Goal: Check status

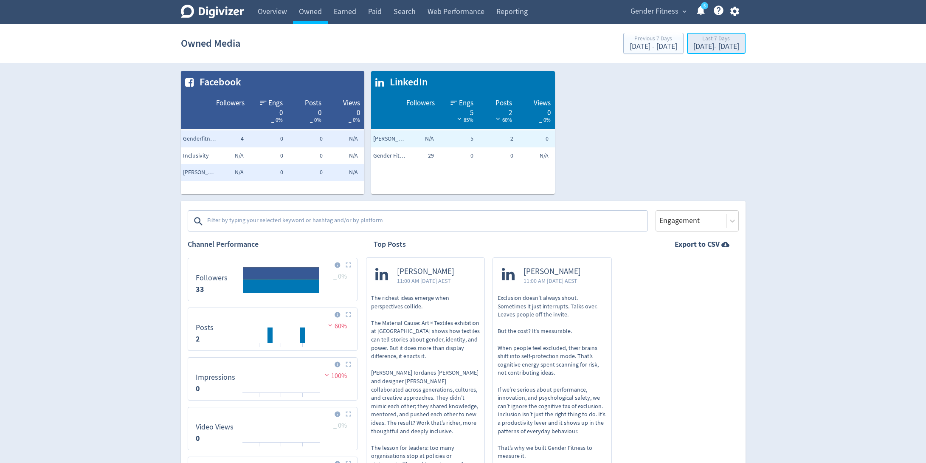
click at [693, 45] on div "[DATE] - [DATE]" at bounding box center [716, 47] width 46 height 8
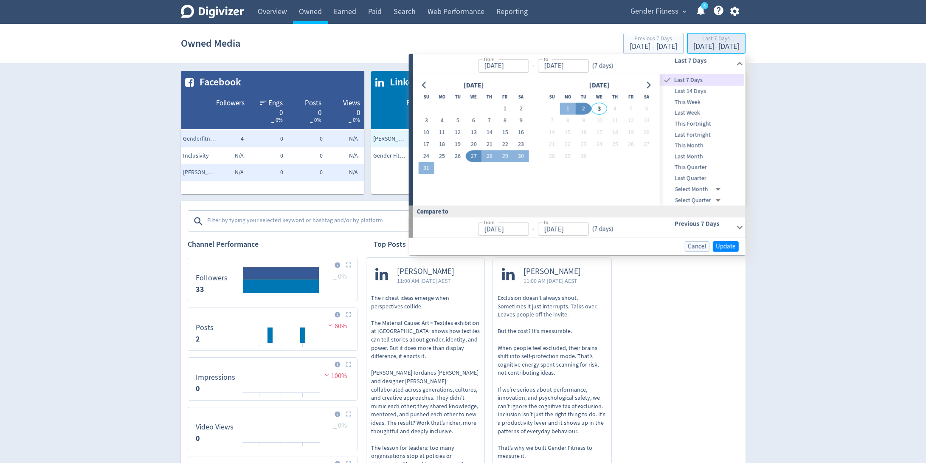
type input "[DATE]"
click at [685, 167] on span "This Quarter" at bounding box center [701, 167] width 84 height 9
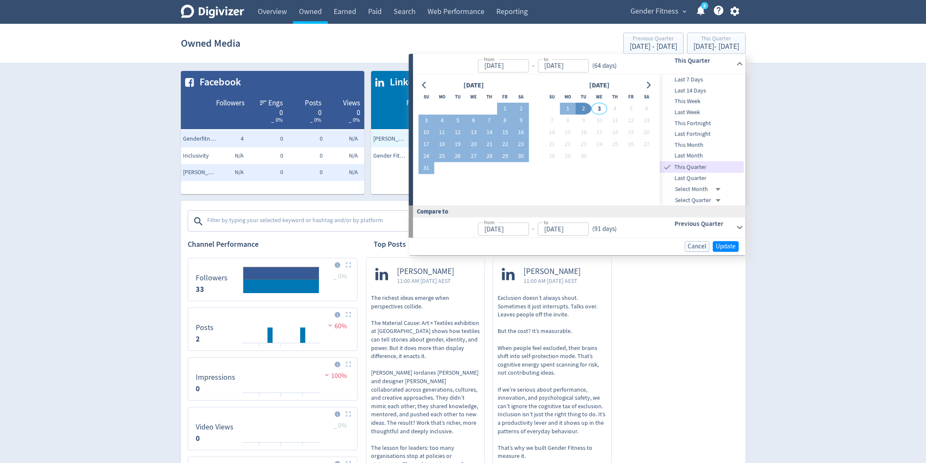
type input "[DATE]"
click at [729, 243] on span "Update" at bounding box center [725, 246] width 20 height 6
